Goal: Check status: Check status

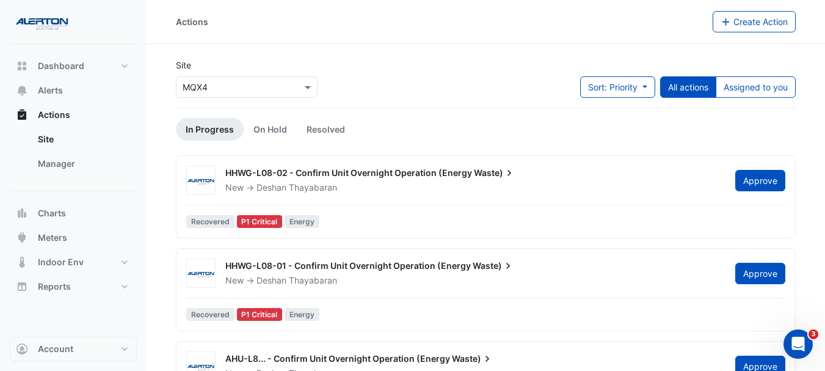
click at [528, 184] on div "New -> Deshan Thayabaran" at bounding box center [473, 187] width 498 height 12
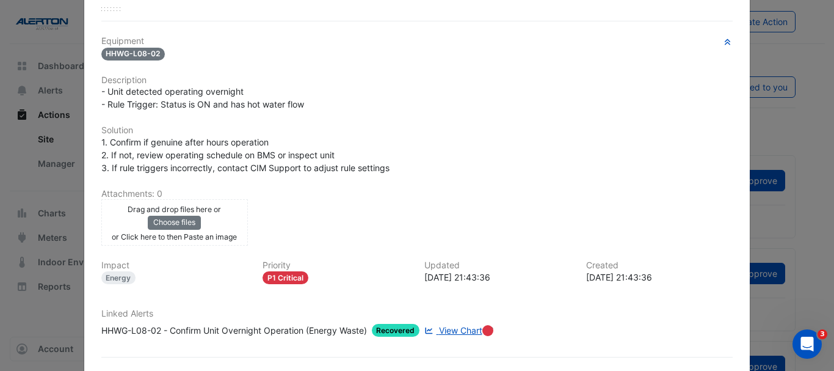
scroll to position [224, 0]
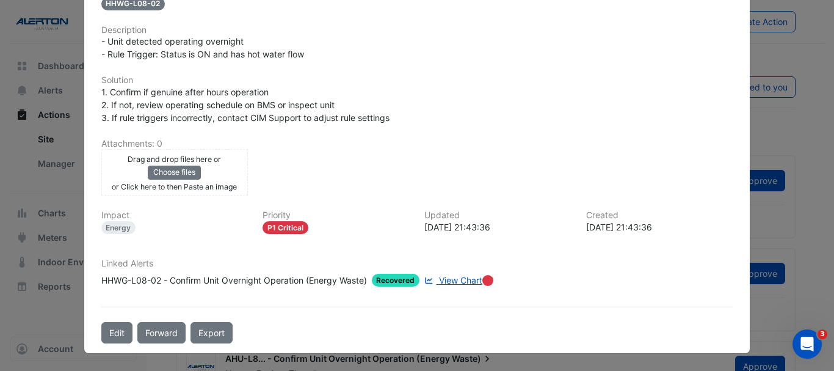
click at [448, 278] on span "View Chart" at bounding box center [460, 280] width 43 height 10
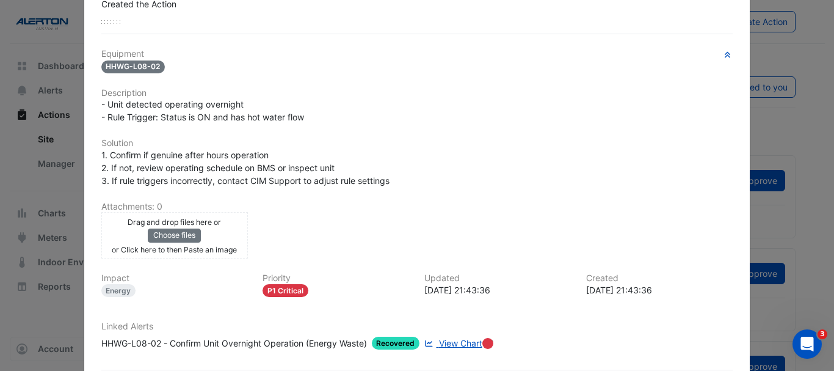
scroll to position [162, 0]
